Goal: Leave review/rating: Share an evaluation or opinion about a product, service, or content

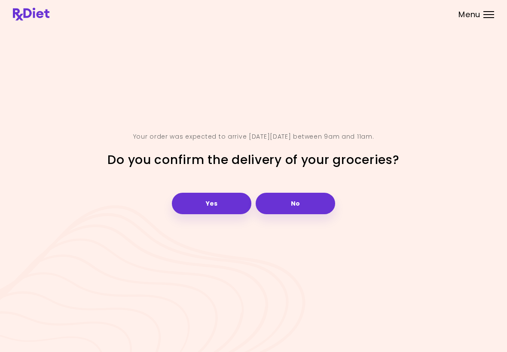
click at [289, 0] on header at bounding box center [253, 14] width 507 height 28
click at [211, 199] on button "Yes" at bounding box center [211, 203] width 79 height 21
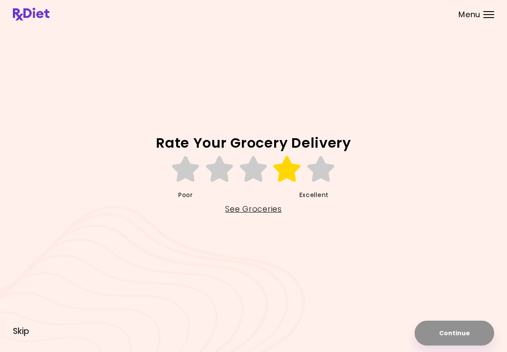
click at [284, 166] on icon at bounding box center [287, 169] width 30 height 26
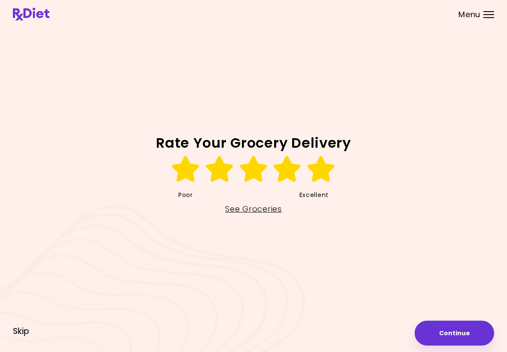
click at [318, 170] on icon at bounding box center [321, 169] width 30 height 26
click at [458, 327] on button "Continue" at bounding box center [454, 333] width 79 height 25
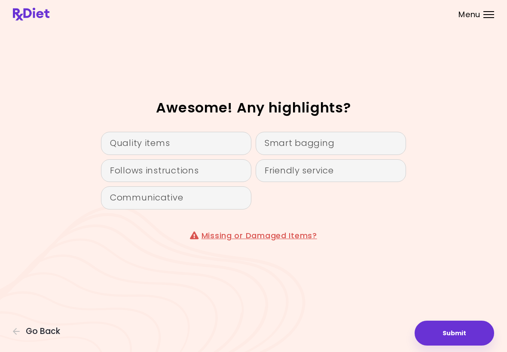
click at [169, 140] on div "Quality items" at bounding box center [176, 143] width 150 height 23
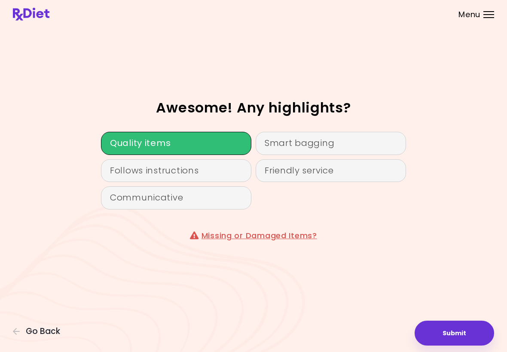
click at [453, 330] on button "Submit" at bounding box center [454, 333] width 79 height 25
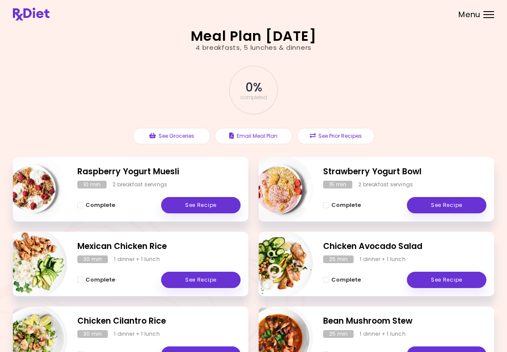
click at [207, 201] on link "See Recipe" at bounding box center [200, 205] width 79 height 16
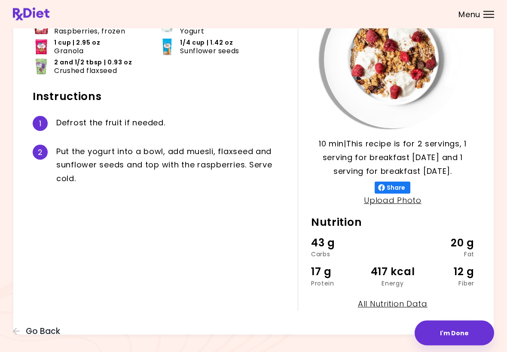
scroll to position [92, 0]
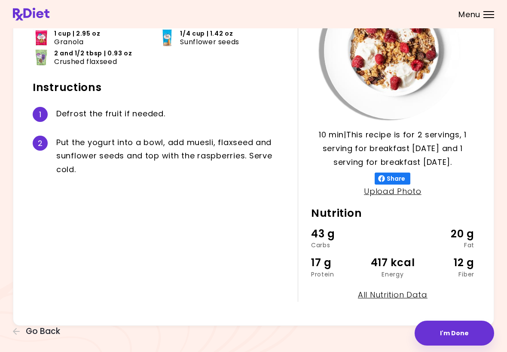
click at [37, 328] on span "Go Back" at bounding box center [43, 331] width 34 height 9
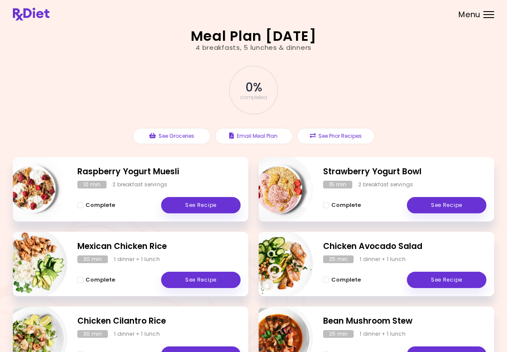
click at [456, 193] on div "Complete See Recipe" at bounding box center [404, 201] width 163 height 25
click at [451, 203] on link "See Recipe" at bounding box center [446, 205] width 79 height 16
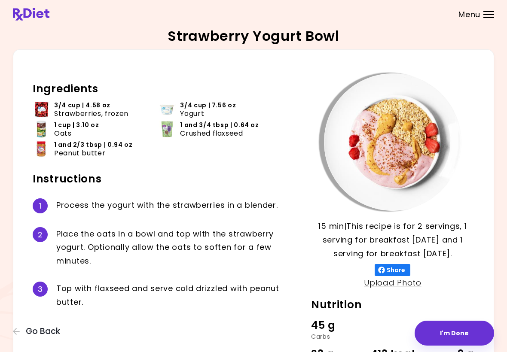
click at [34, 333] on span "Go Back" at bounding box center [43, 331] width 34 height 9
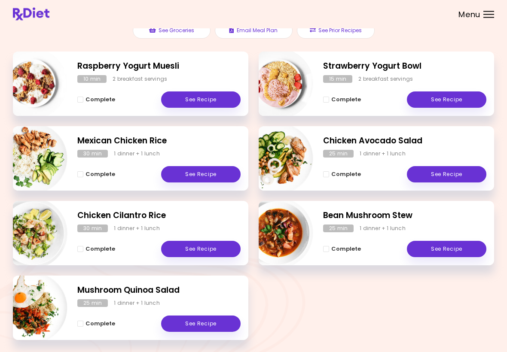
scroll to position [106, 0]
click at [196, 98] on link "See Recipe" at bounding box center [200, 100] width 79 height 16
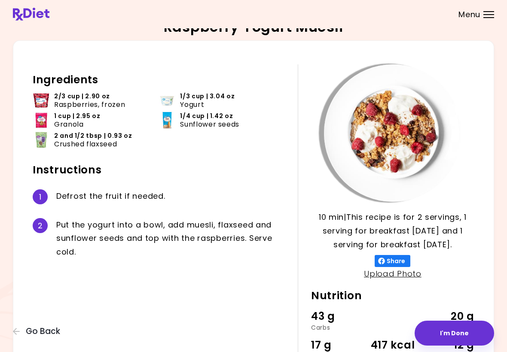
scroll to position [7, 0]
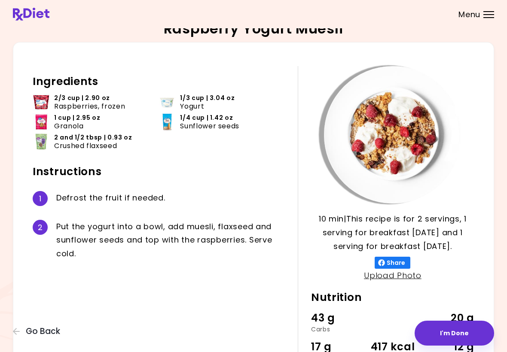
click at [506, 146] on div "Raspberry Yogurt Muesli 10 min 10 min | This recipe is for 2 servings, 1 servin…" at bounding box center [253, 216] width 507 height 447
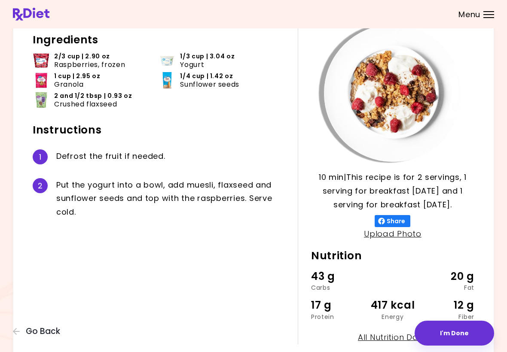
scroll to position [47, 0]
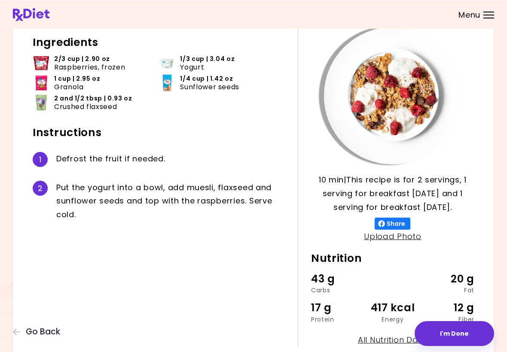
click at [453, 331] on button "I'm Done" at bounding box center [454, 333] width 79 height 25
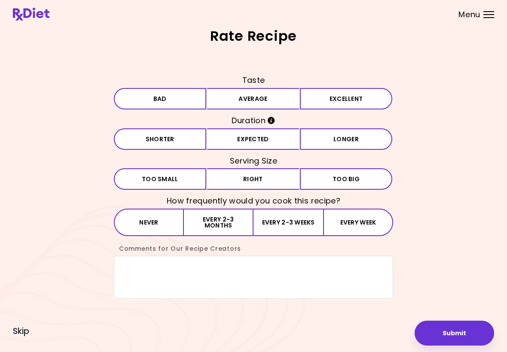
click at [342, 90] on button "Excellent" at bounding box center [346, 98] width 92 height 21
click at [252, 136] on button "Expected" at bounding box center [253, 138] width 92 height 21
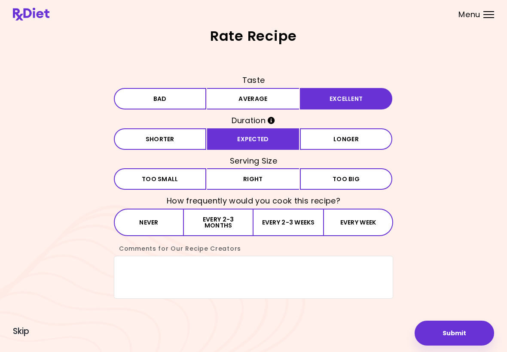
click at [163, 176] on span "Too small" at bounding box center [160, 179] width 37 height 6
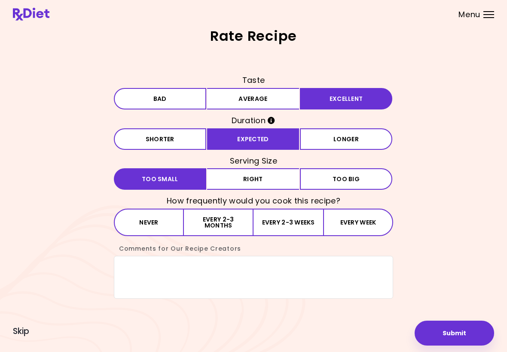
click at [363, 218] on button "Every week" at bounding box center [358, 222] width 70 height 27
click at [138, 267] on textarea "Comments for Our Recipe Creators" at bounding box center [253, 277] width 279 height 43
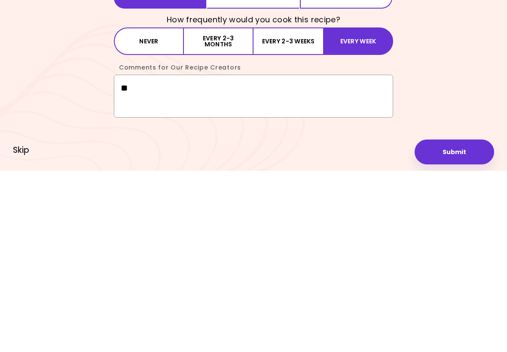
type textarea "*"
type textarea "**********"
click at [463, 321] on button "Submit" at bounding box center [454, 333] width 79 height 25
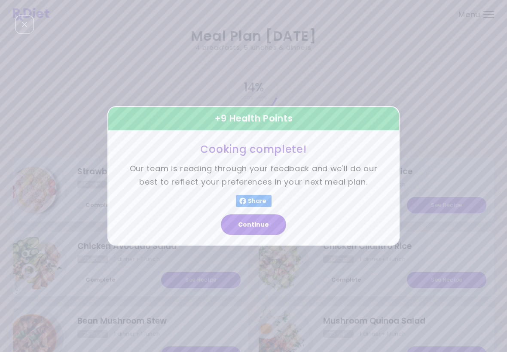
click at [264, 222] on button "Continue" at bounding box center [253, 225] width 65 height 21
